Goal: Information Seeking & Learning: Learn about a topic

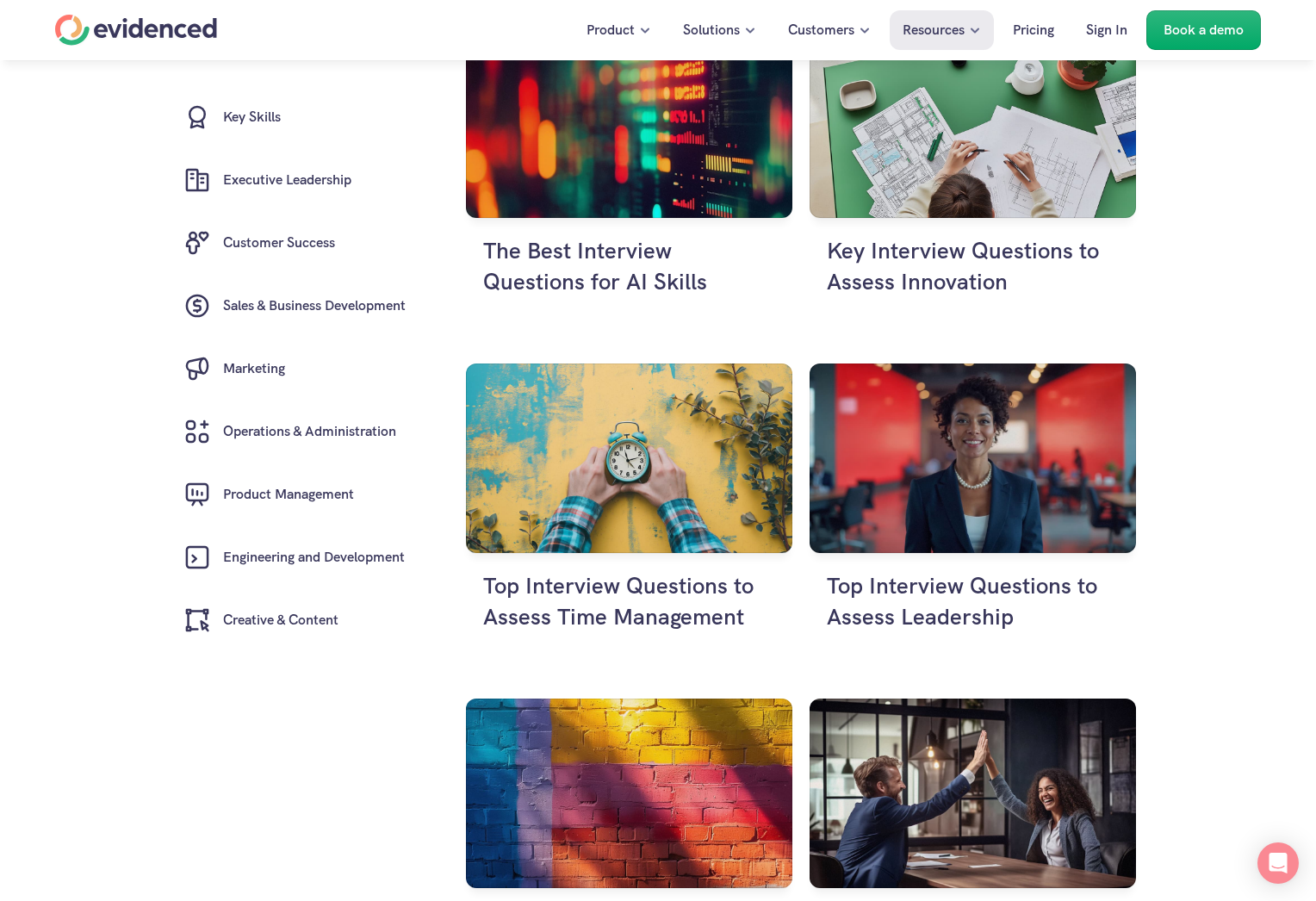
scroll to position [430, 0]
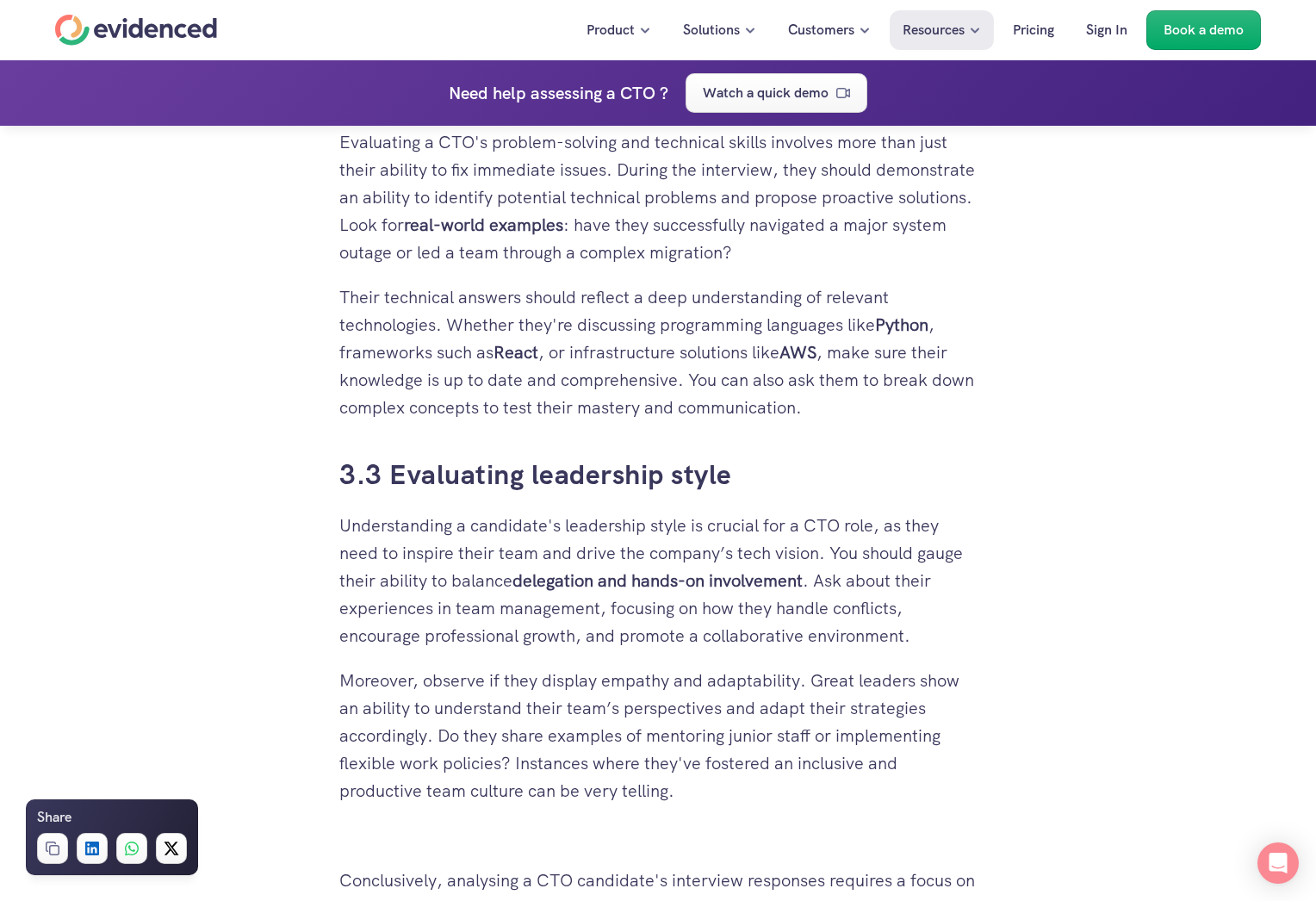
scroll to position [6716, 0]
